Goal: Information Seeking & Learning: Find specific fact

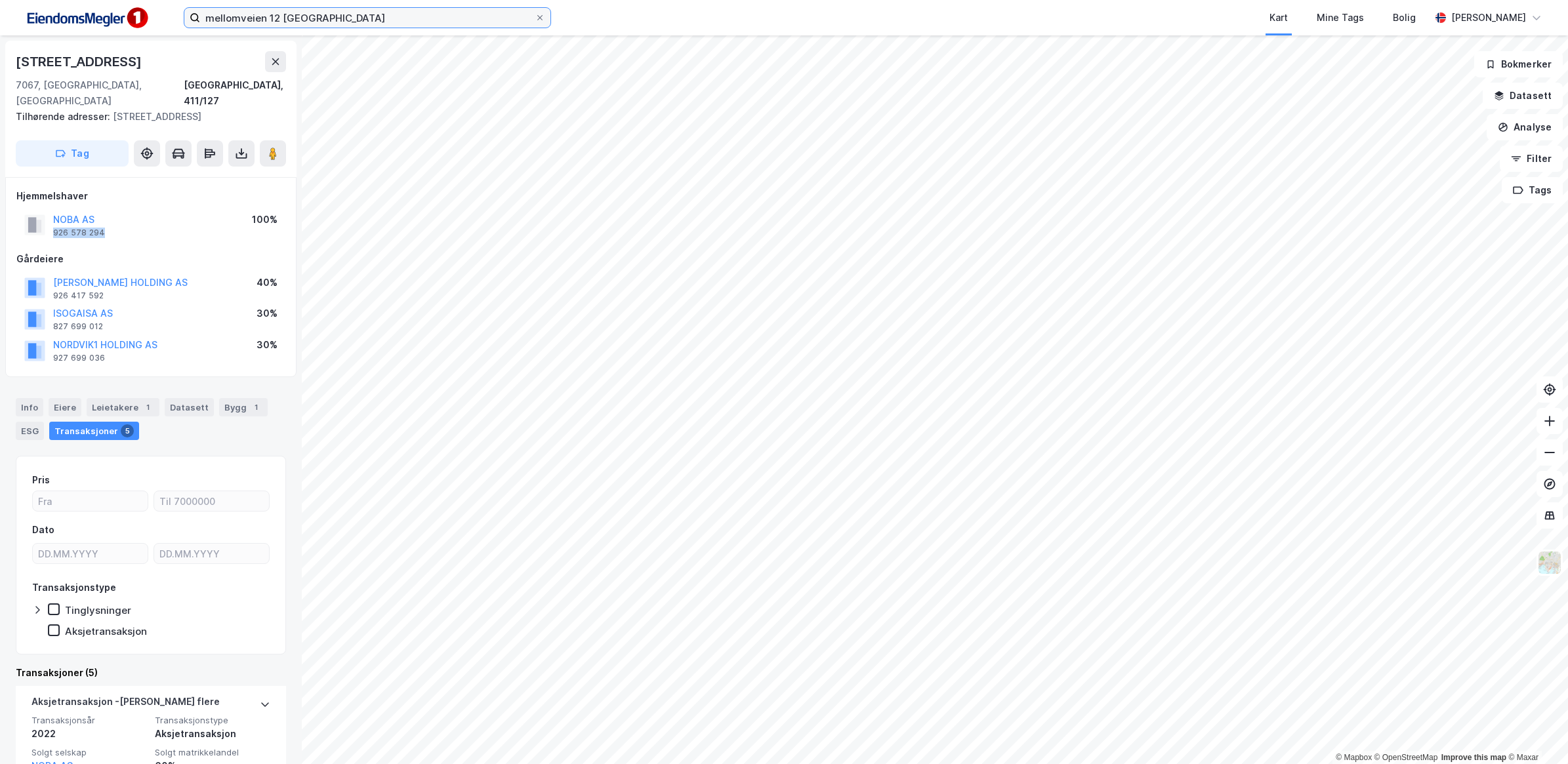
click at [306, 20] on input "mellomveien 12 [GEOGRAPHIC_DATA]" at bounding box center [367, 18] width 335 height 20
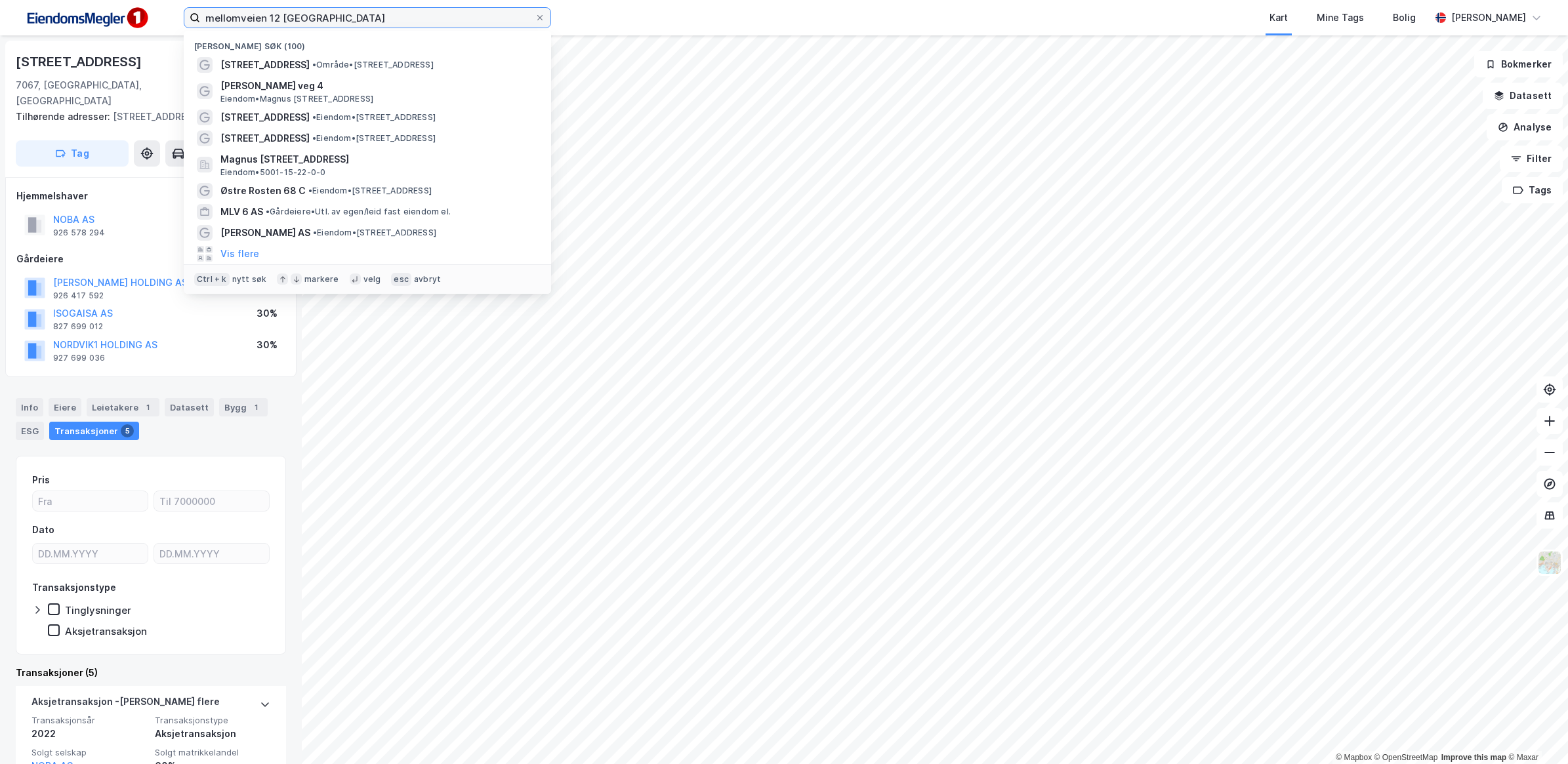
drag, startPoint x: 345, startPoint y: 16, endPoint x: 57, endPoint y: -8, distance: 289.0
click at [57, 0] on html "mellomveien 12 trondheim Nylige søk (100) Mellomveien 12B • Område • [STREET_AD…" at bounding box center [784, 382] width 1568 height 764
paste input "K. Utvikling AS"
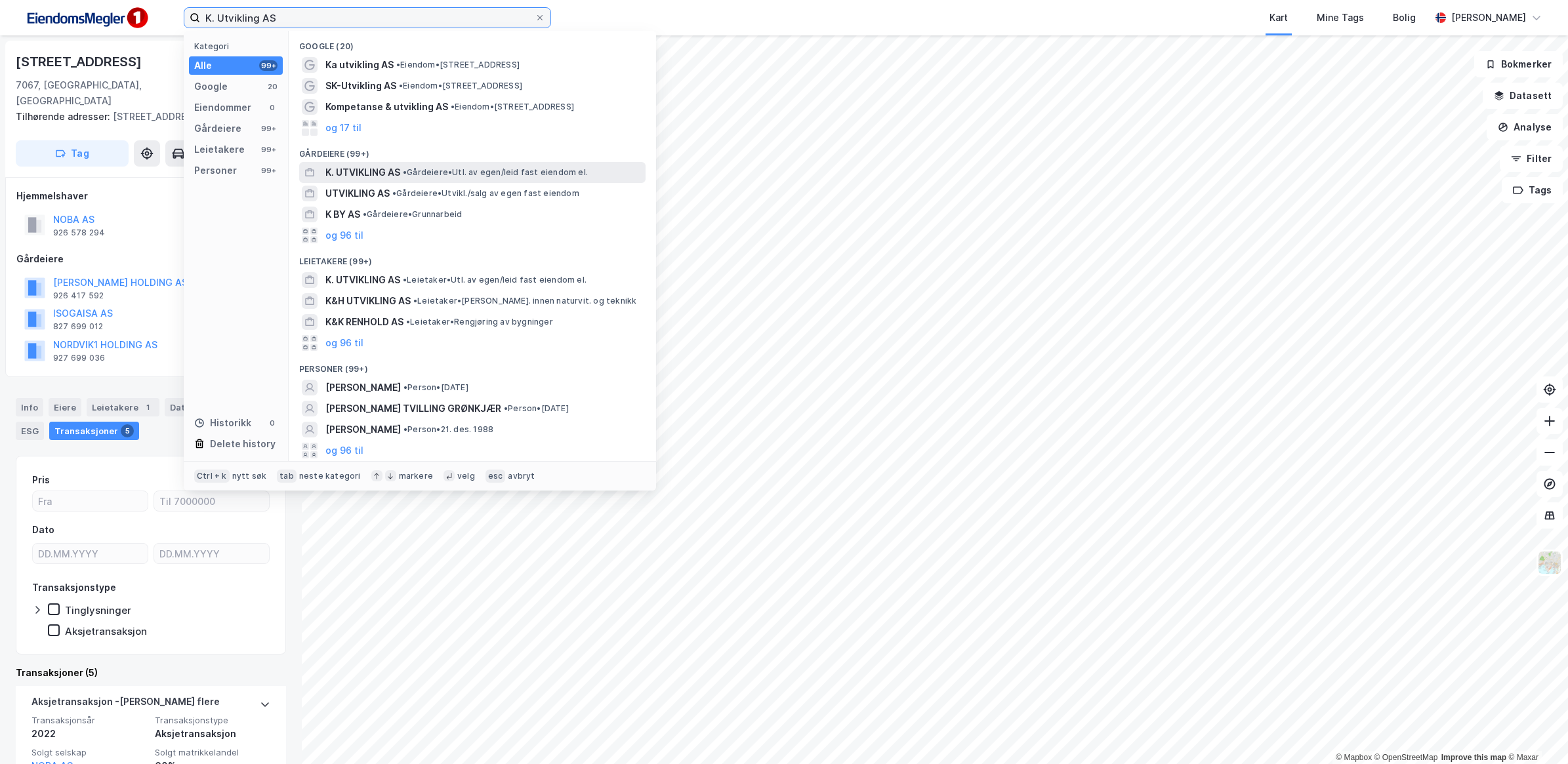
type input "K. Utvikling AS"
click at [366, 172] on span "K. UTVIKLING AS" at bounding box center [363, 172] width 75 height 16
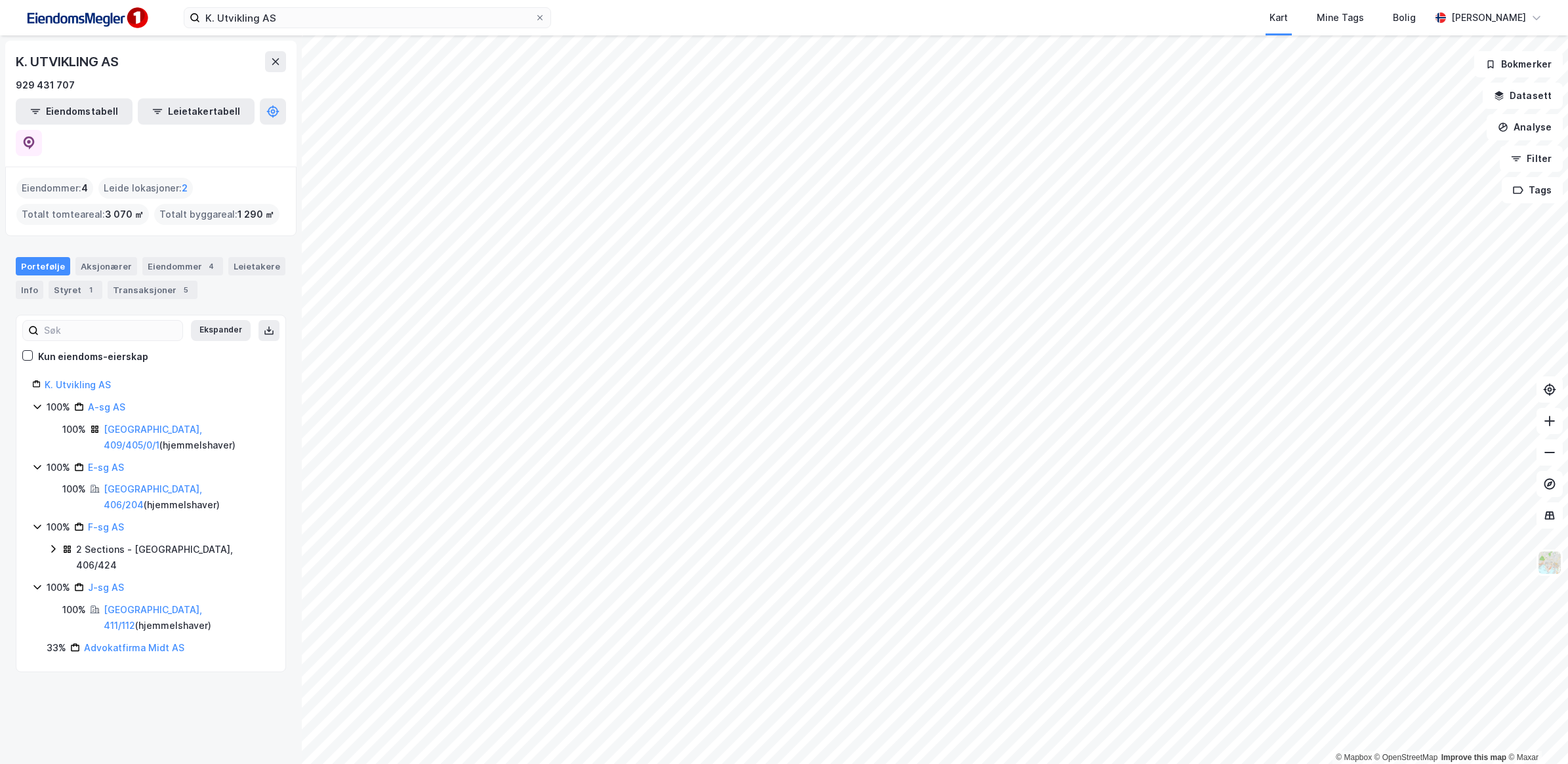
click at [53, 544] on icon at bounding box center [54, 549] width 11 height 11
